Goal: Check status: Check status

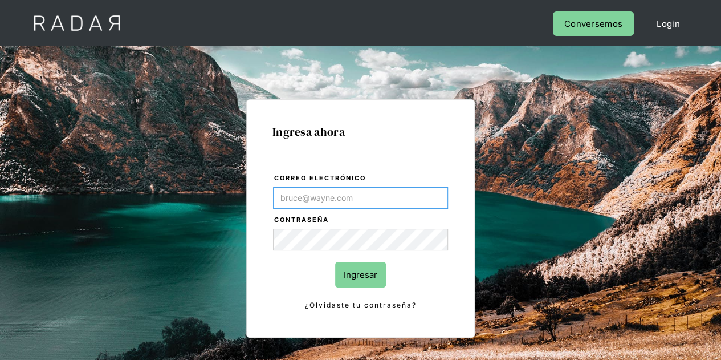
type input "Evans@prontopaga.com"
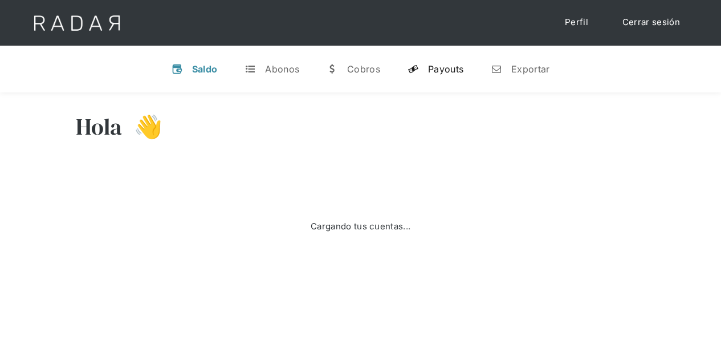
click at [448, 68] on div "Payouts" at bounding box center [445, 68] width 35 height 11
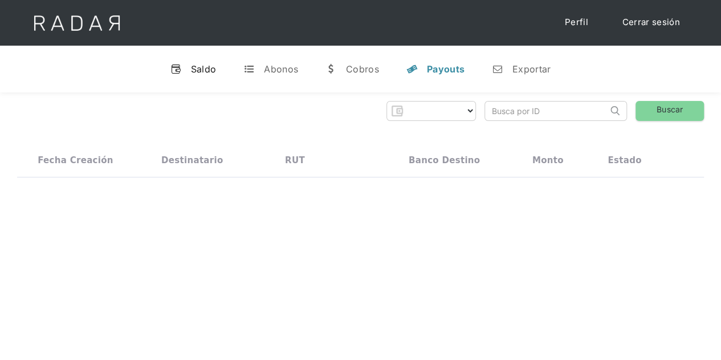
click at [199, 72] on div "Saldo" at bounding box center [204, 68] width 26 height 11
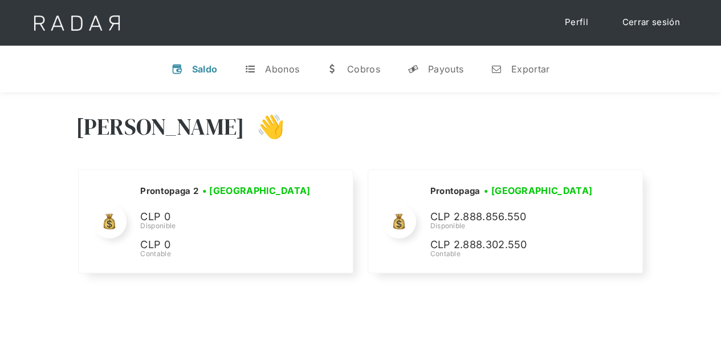
drag, startPoint x: 683, startPoint y: 143, endPoint x: 654, endPoint y: 156, distance: 31.7
click at [683, 143] on div "[PERSON_NAME] 👋 Cargando tus cuentas... Nombre de la empresa • [GEOGRAPHIC_DATA…" at bounding box center [360, 194] width 721 height 204
